Goal: Task Accomplishment & Management: Use online tool/utility

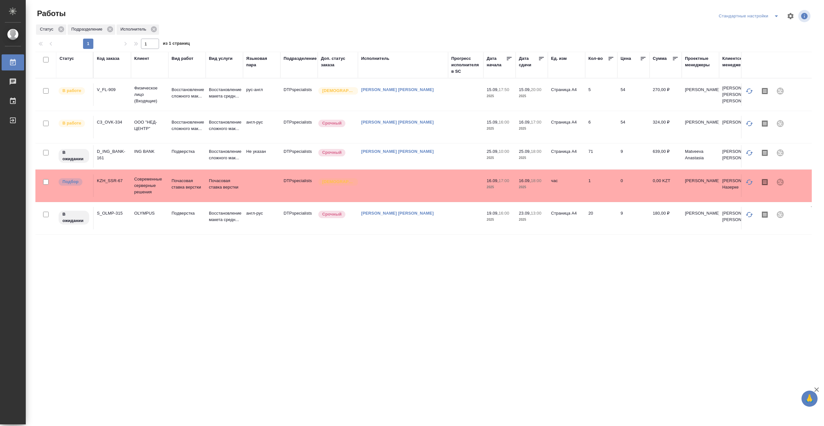
click at [459, 97] on td at bounding box center [465, 94] width 35 height 23
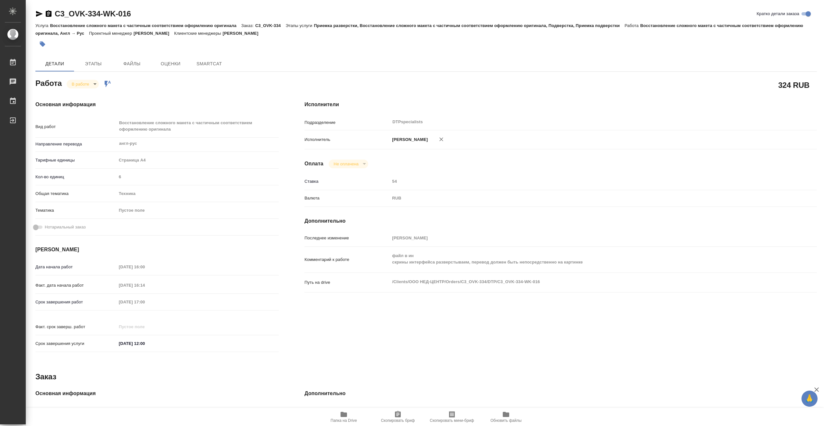
type textarea "x"
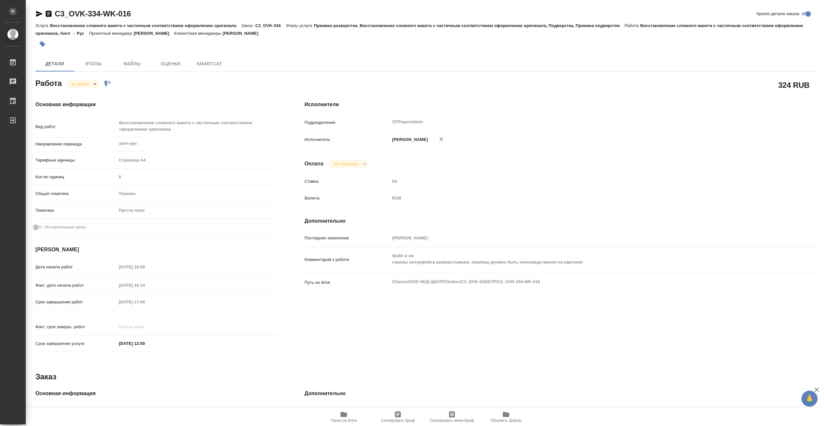
type textarea "x"
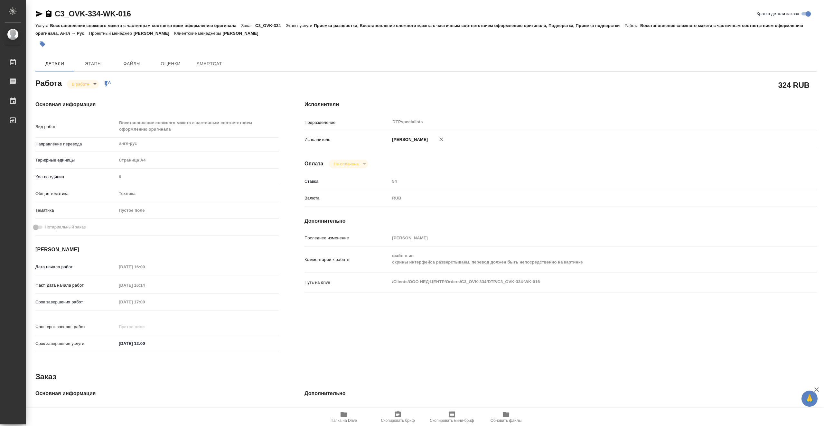
type textarea "x"
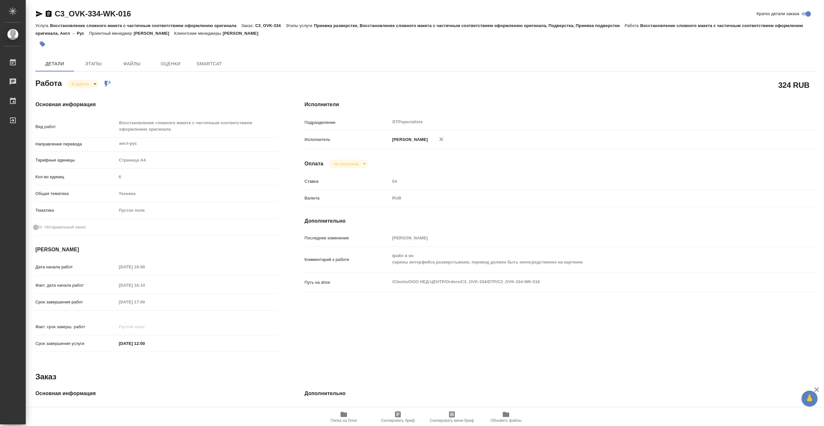
type textarea "x"
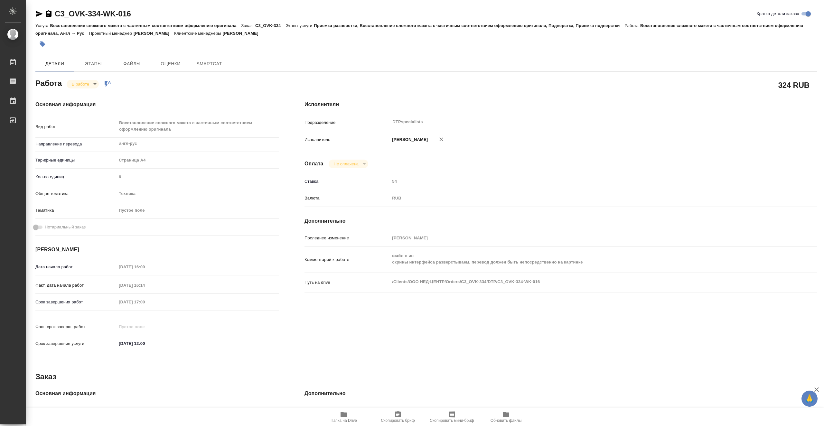
type textarea "x"
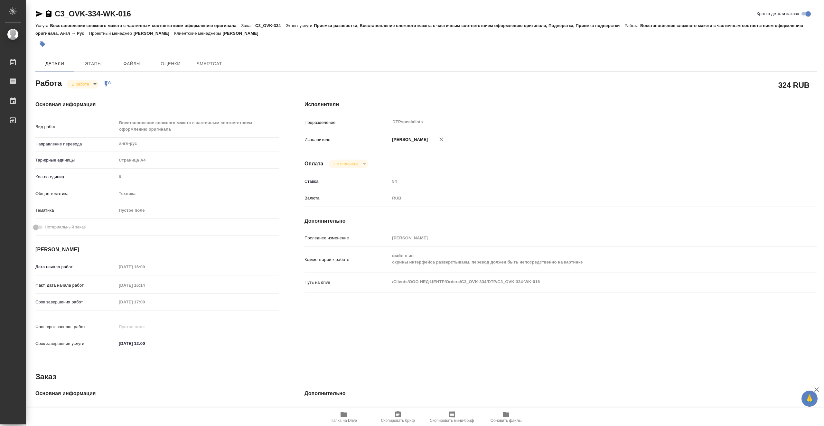
type textarea "x"
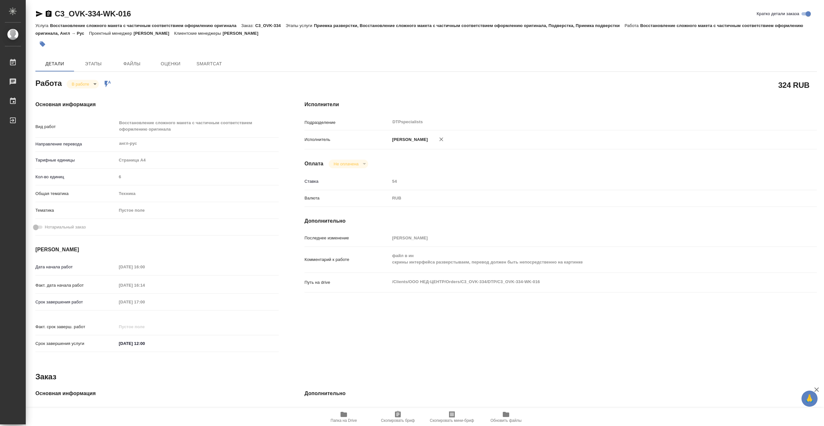
type textarea "x"
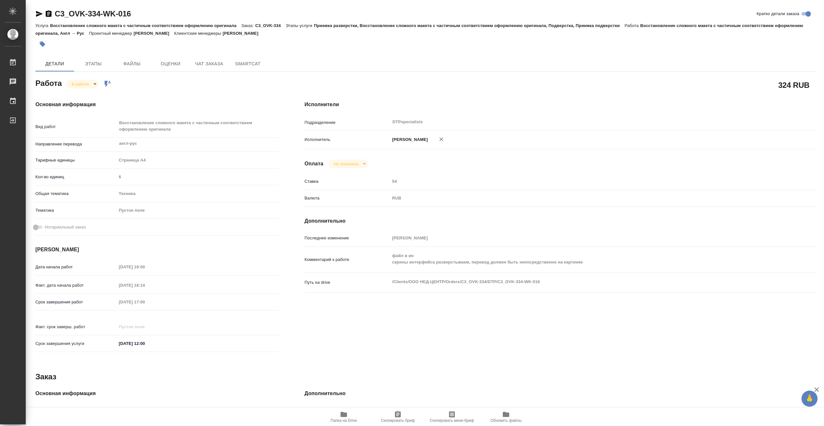
type textarea "x"
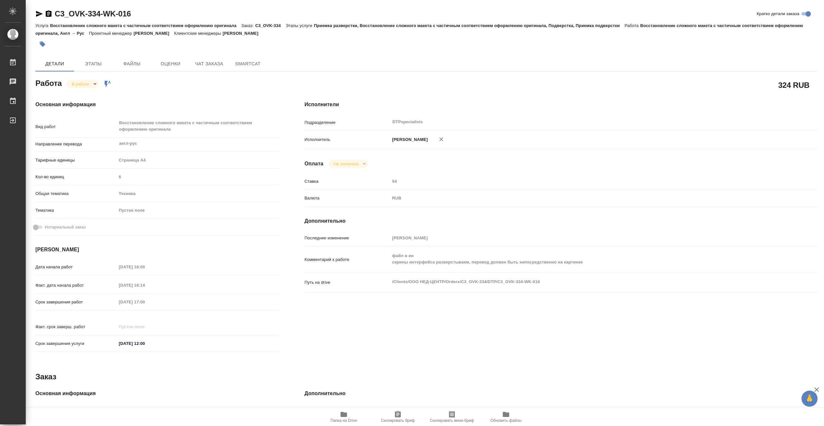
type textarea "x"
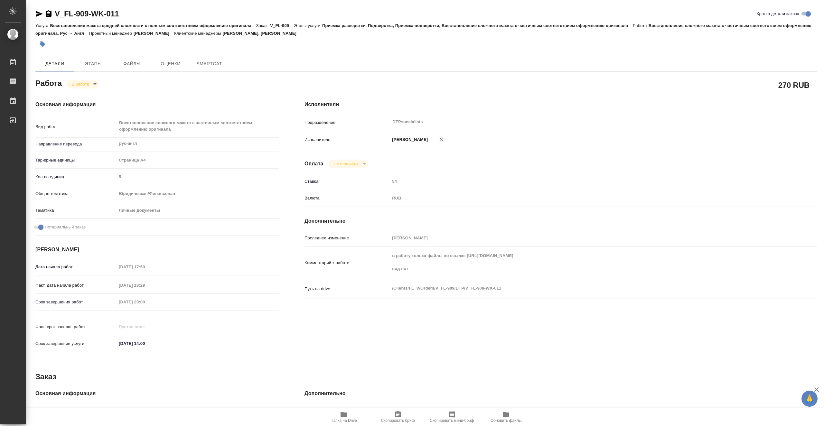
type textarea "x"
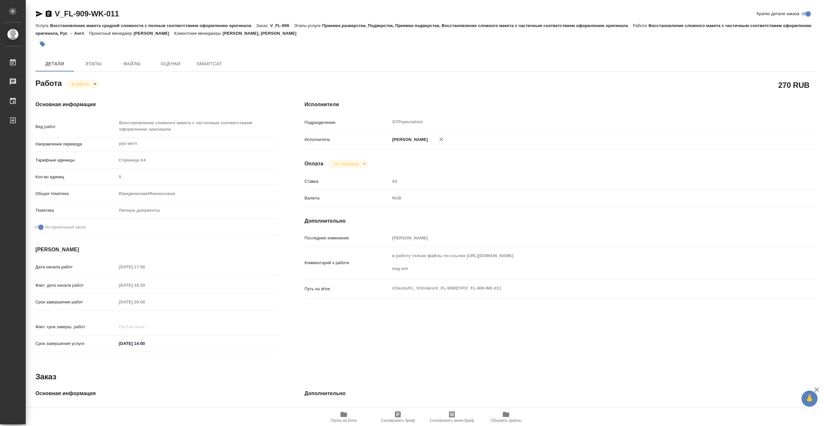
type textarea "x"
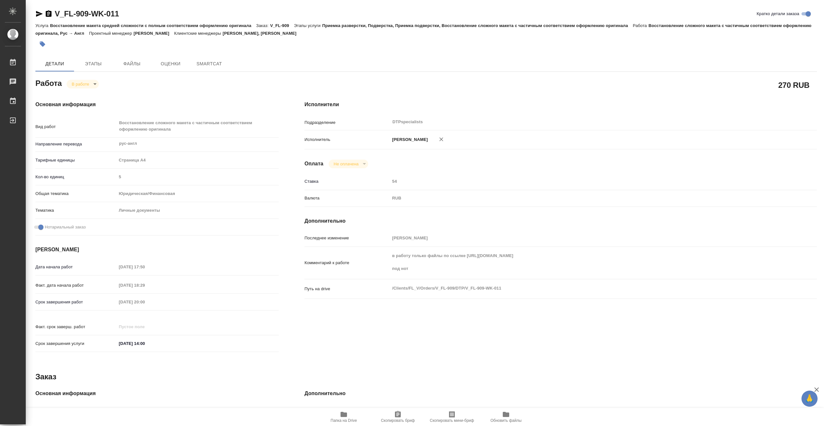
type textarea "x"
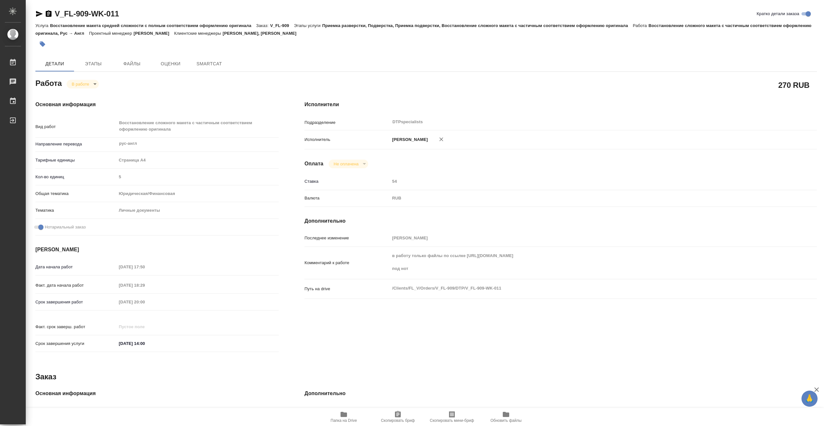
type textarea "x"
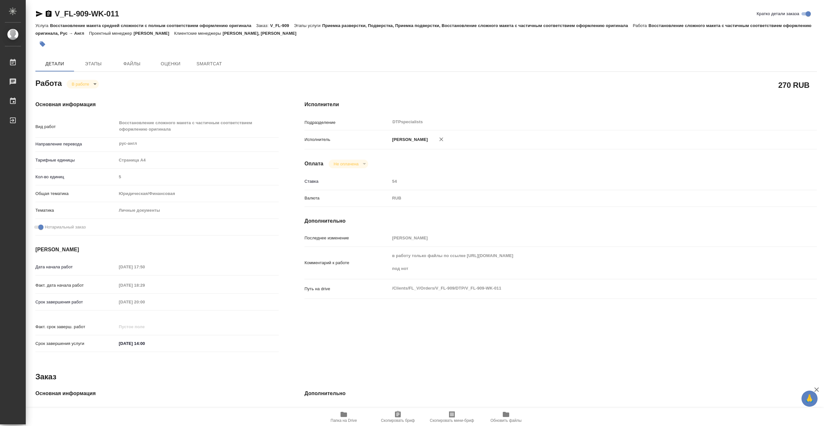
type textarea "x"
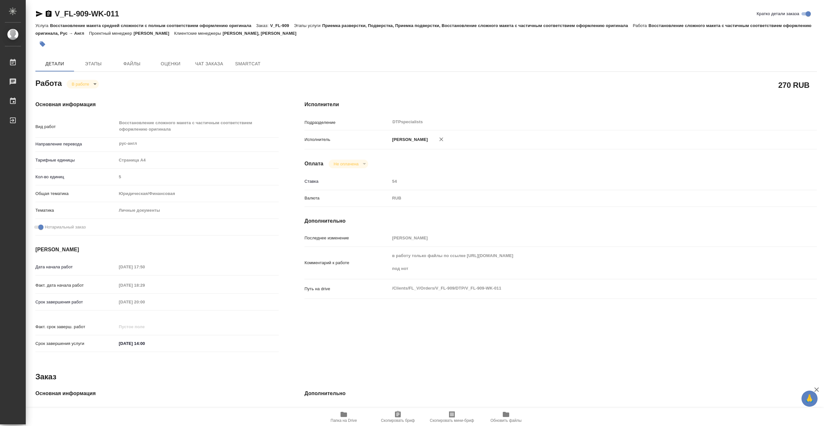
type textarea "x"
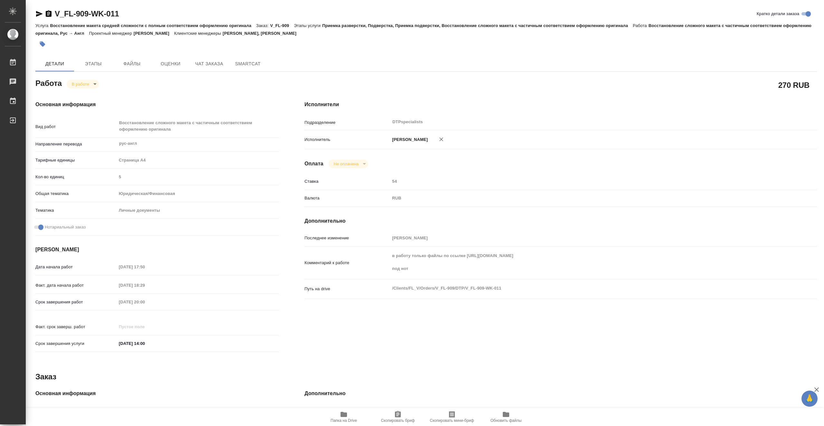
type textarea "x"
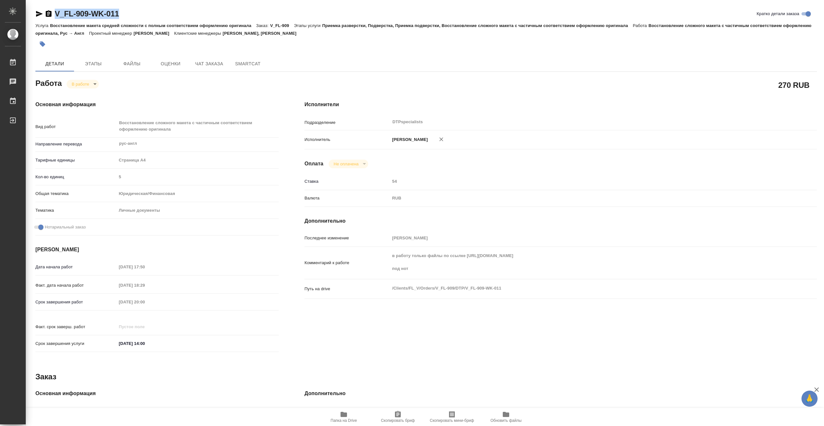
drag, startPoint x: 124, startPoint y: 15, endPoint x: 56, endPoint y: 16, distance: 67.6
click at [56, 16] on div "V_FL-909-WK-011 [PERSON_NAME] детали заказа" at bounding box center [425, 14] width 781 height 10
copy link "V_FL-909-WK-011"
